Goal: Transaction & Acquisition: Purchase product/service

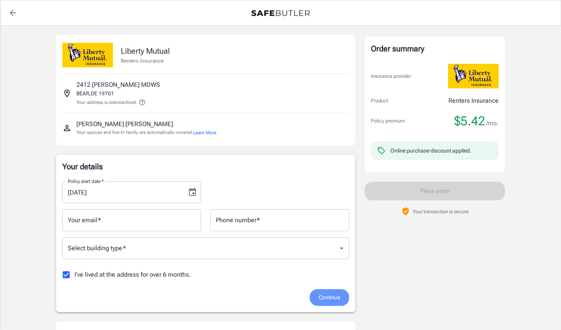
click at [328, 296] on span "Continue" at bounding box center [329, 298] width 21 height 10
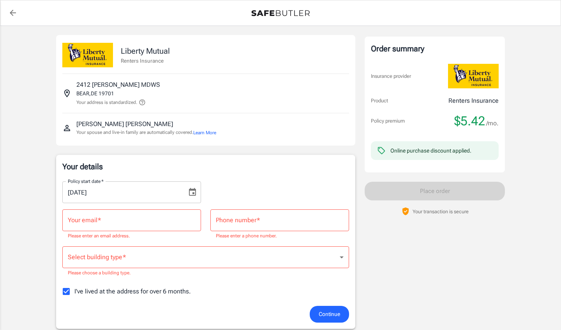
click at [159, 219] on input "Your email   *" at bounding box center [131, 221] width 139 height 22
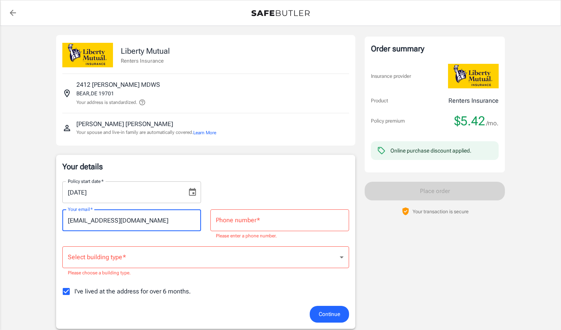
type input "[EMAIL_ADDRESS][DOMAIN_NAME]"
click at [269, 221] on input "Phone number   *" at bounding box center [279, 221] width 139 height 22
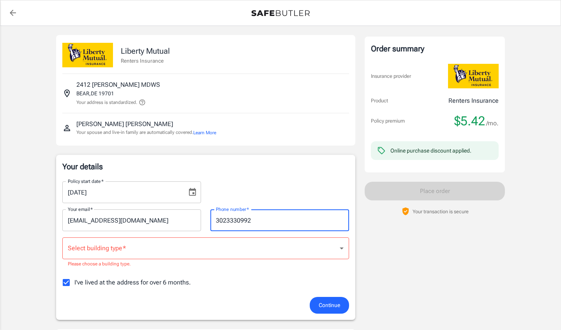
type input "3023330992"
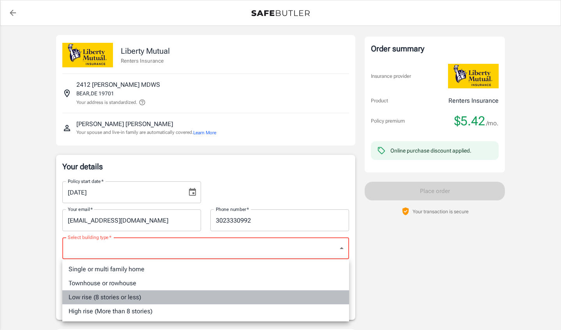
click at [106, 296] on li "Low rise (8 stories or less)" at bounding box center [205, 298] width 287 height 14
type input "lowrise"
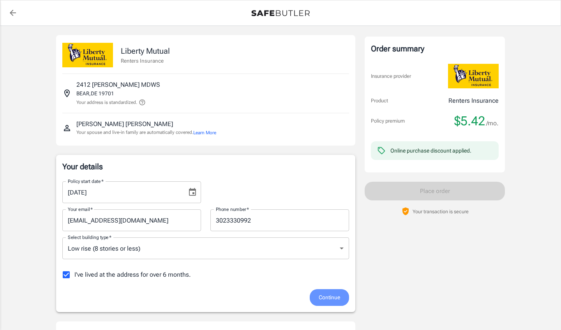
click at [333, 296] on span "Continue" at bounding box center [329, 298] width 21 height 10
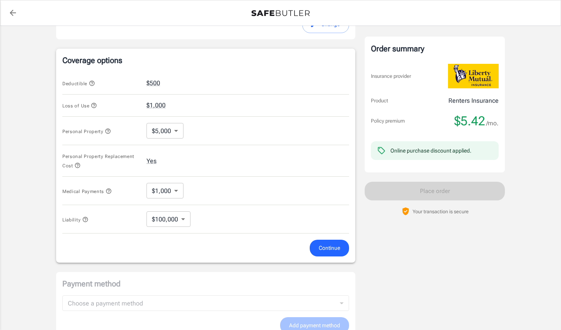
scroll to position [286, 0]
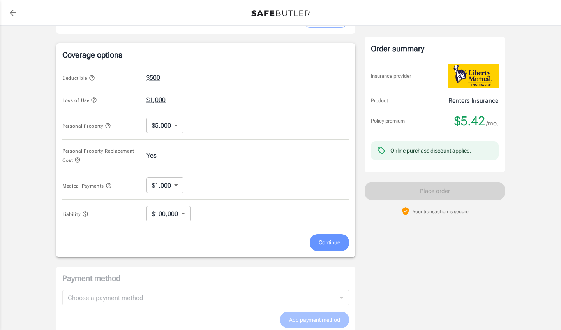
click at [327, 244] on span "Continue" at bounding box center [329, 243] width 21 height 10
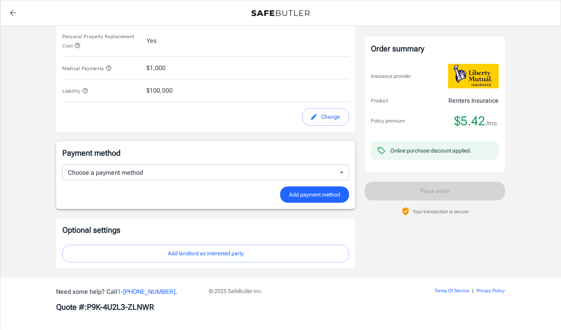
scroll to position [395, 0]
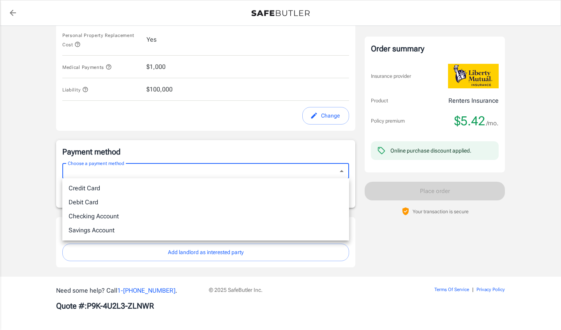
click at [111, 190] on li "Credit Card" at bounding box center [205, 189] width 287 height 14
type input "credit"
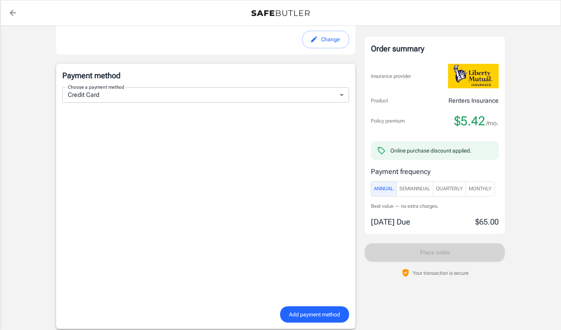
scroll to position [483, 0]
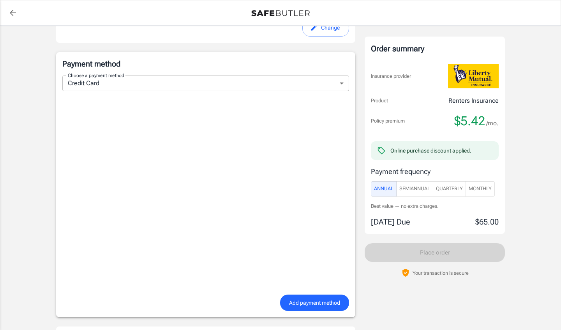
click at [312, 301] on span "Add payment method" at bounding box center [314, 303] width 51 height 10
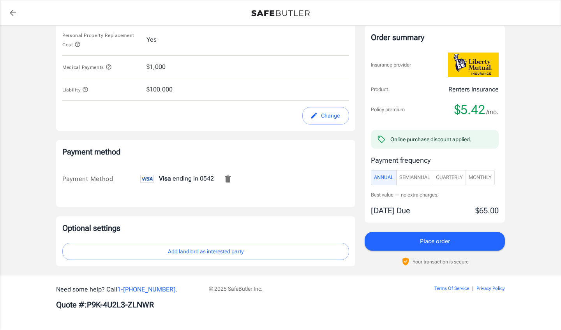
scroll to position [395, 0]
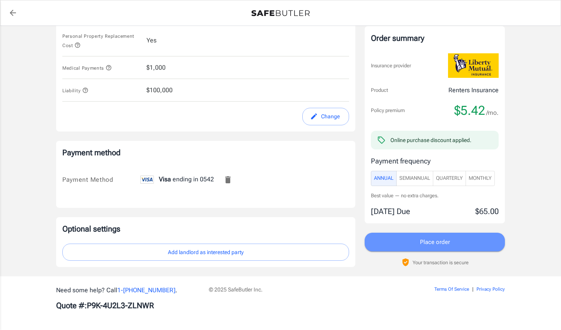
click at [410, 239] on button "Place order" at bounding box center [435, 242] width 140 height 19
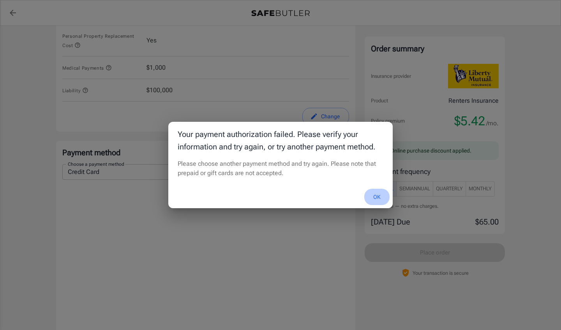
click at [377, 197] on button "OK" at bounding box center [376, 197] width 25 height 17
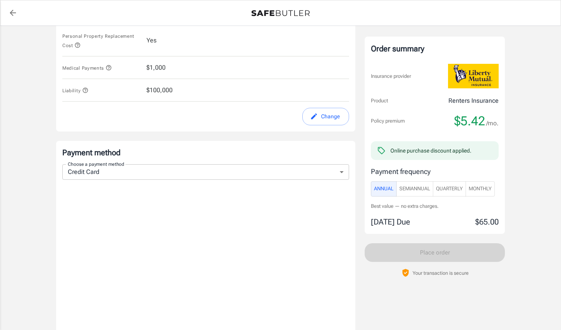
click at [342, 169] on body "Policy premium $ 5.42 /mo Liberty Mutual Renters Insurance [STREET_ADDRESS] You…" at bounding box center [280, 67] width 561 height 924
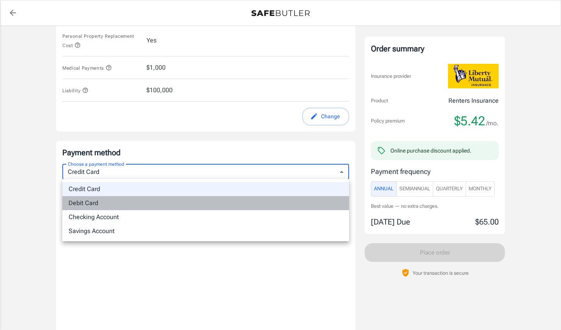
click at [136, 201] on li "Debit Card" at bounding box center [205, 203] width 287 height 14
type input "debit"
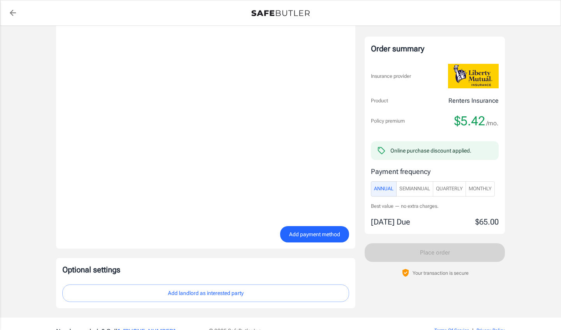
scroll to position [559, 0]
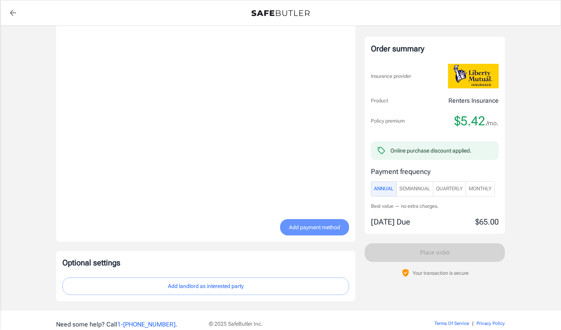
click at [300, 227] on span "Add payment method" at bounding box center [314, 228] width 51 height 10
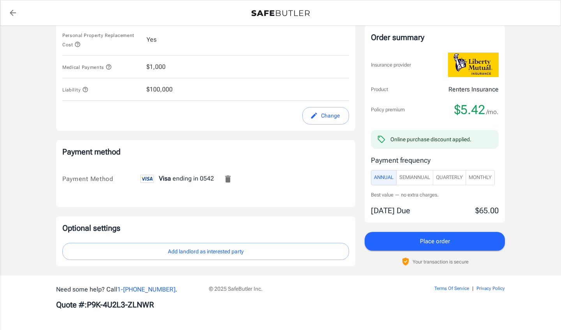
scroll to position [395, 0]
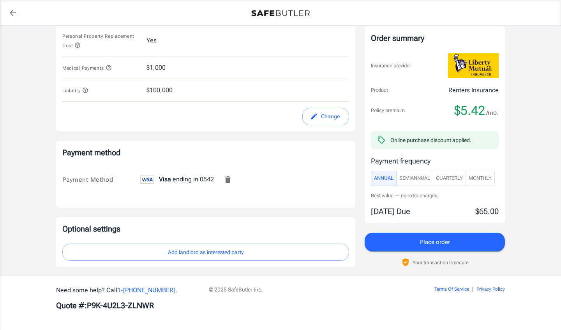
click at [421, 238] on span "Place order" at bounding box center [435, 242] width 30 height 10
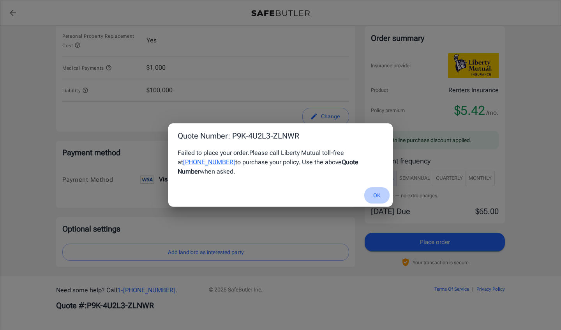
click at [379, 190] on button "OK" at bounding box center [376, 195] width 25 height 17
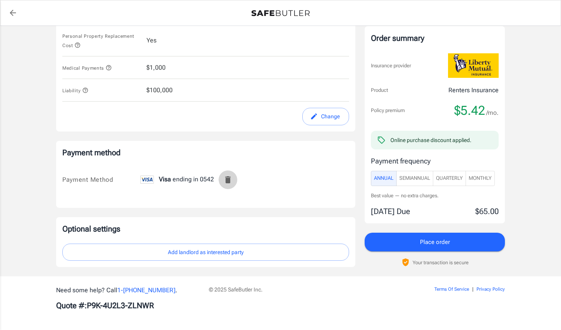
click at [228, 182] on icon "Remove this card" at bounding box center [227, 179] width 5 height 7
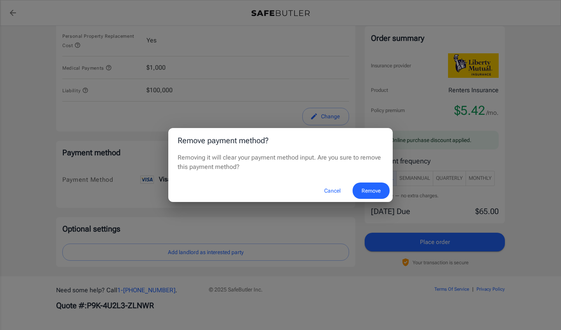
click at [368, 191] on button "Remove" at bounding box center [370, 191] width 37 height 17
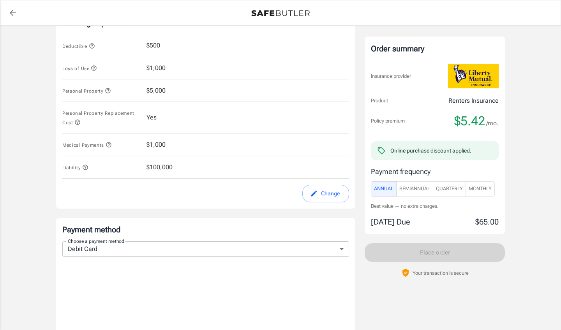
scroll to position [298, 0]
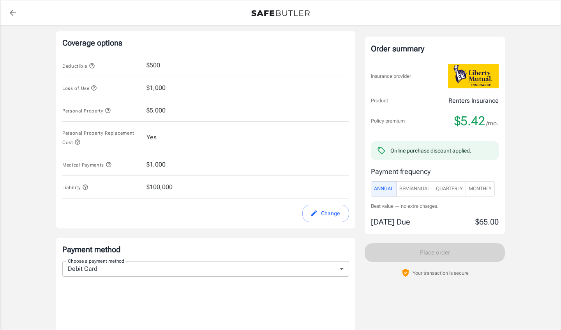
click at [326, 211] on button "Change" at bounding box center [325, 214] width 47 height 18
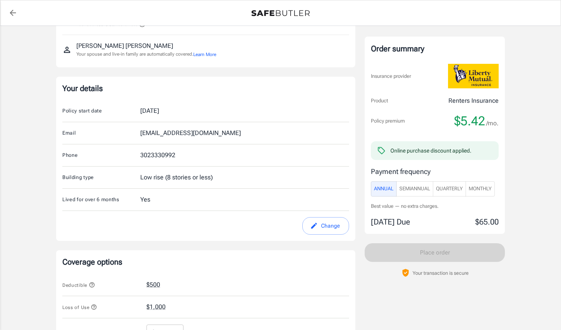
scroll to position [78, 0]
click at [335, 227] on button "Change" at bounding box center [325, 227] width 47 height 18
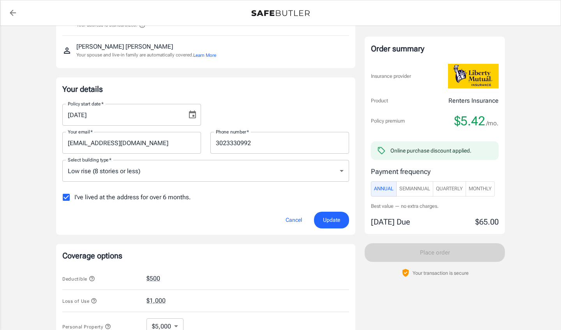
click at [193, 139] on input "[EMAIL_ADDRESS][DOMAIN_NAME]" at bounding box center [131, 143] width 139 height 22
click at [160, 146] on input "[EMAIL_ADDRESS][DOMAIN_NAME]" at bounding box center [131, 143] width 139 height 22
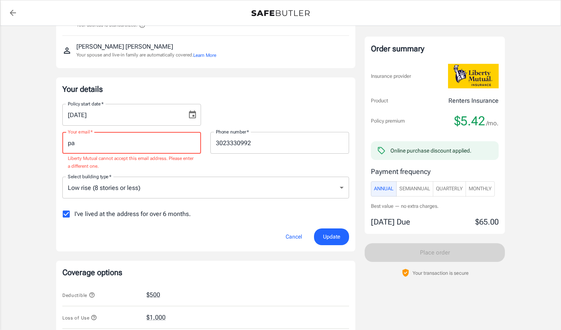
type input "p"
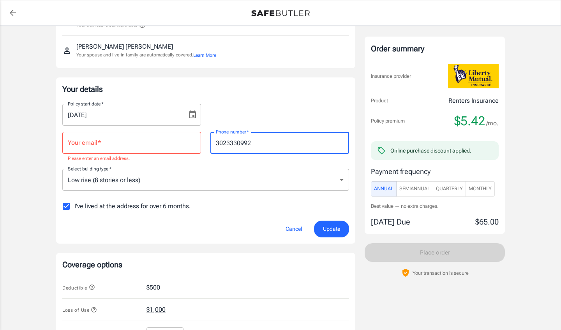
click at [261, 140] on input "3023330992" at bounding box center [279, 143] width 139 height 22
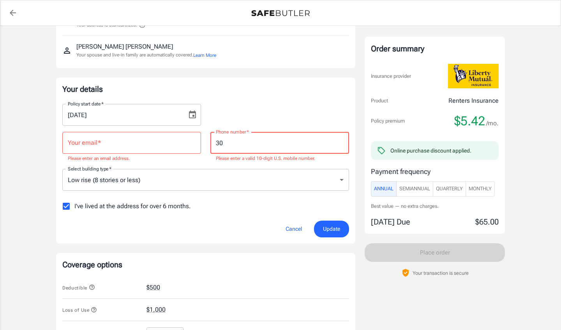
type input "3"
click at [326, 230] on span "Update" at bounding box center [331, 229] width 17 height 10
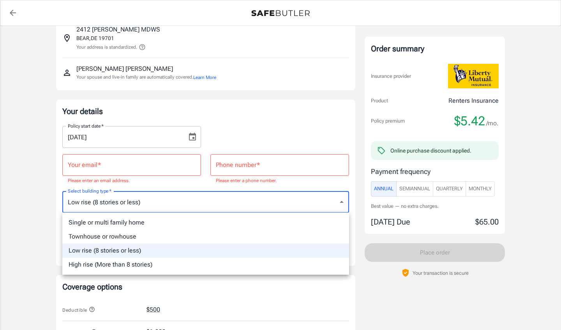
click at [339, 201] on div at bounding box center [280, 165] width 561 height 330
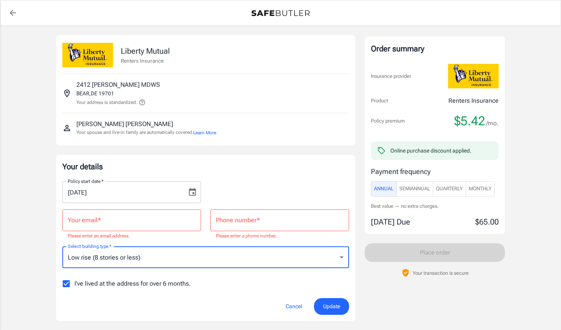
scroll to position [0, 0]
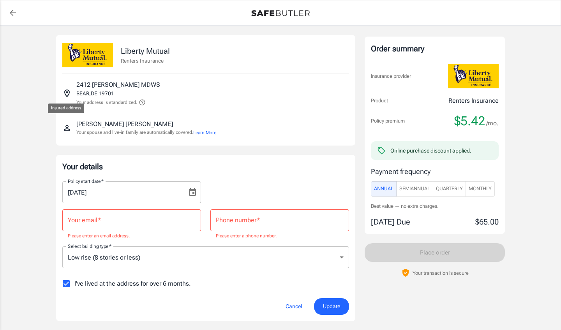
click at [69, 92] on icon "Insured address" at bounding box center [66, 94] width 5 height 8
